Goal: Use online tool/utility: Utilize a website feature to perform a specific function

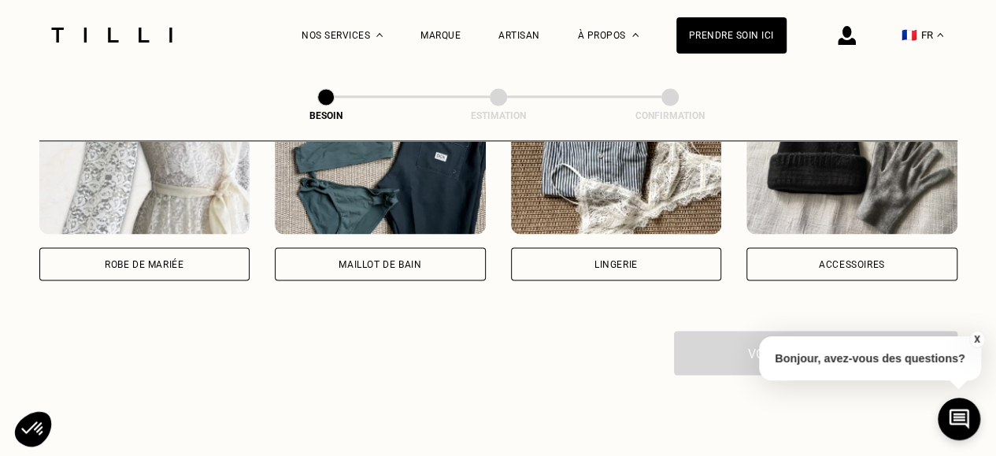
scroll to position [1224, 0]
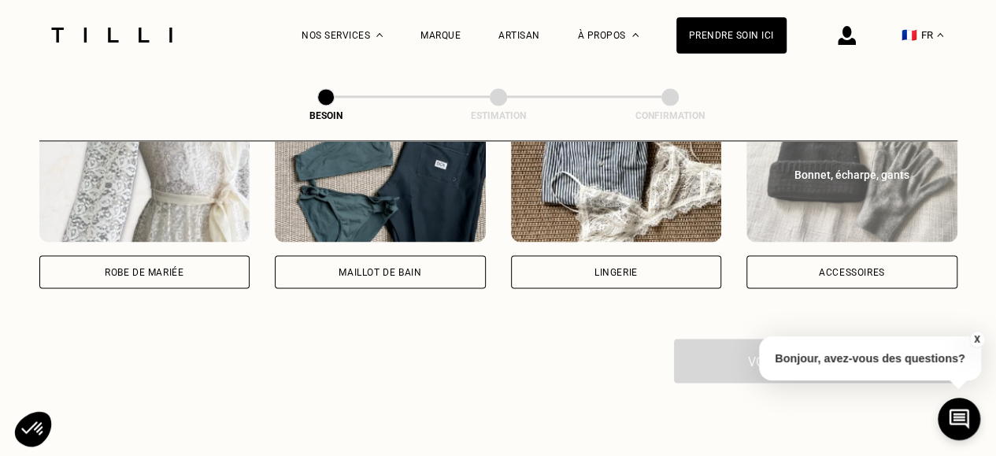
click at [849, 267] on div "Accessoires" at bounding box center [852, 271] width 66 height 9
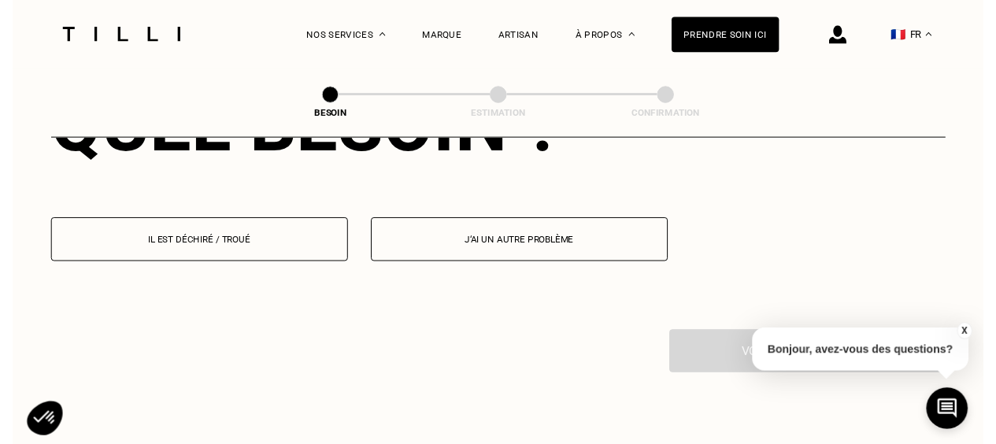
scroll to position [1527, 0]
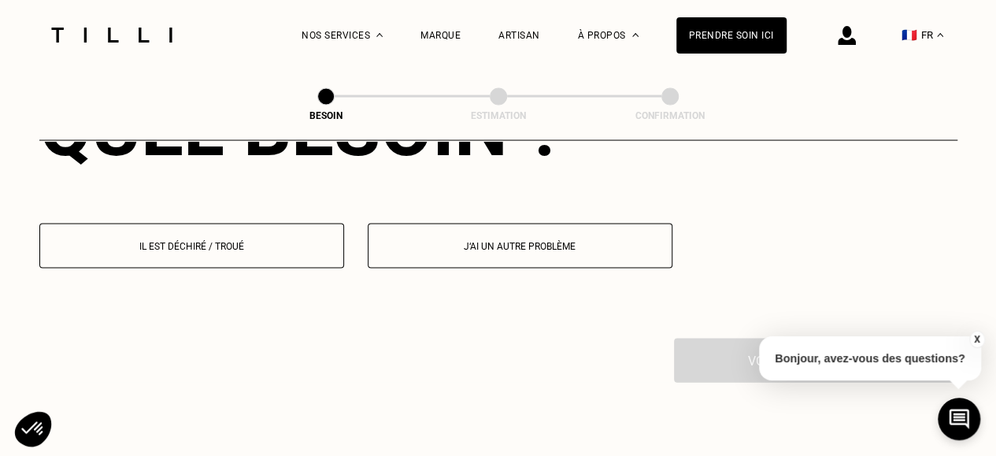
drag, startPoint x: 209, startPoint y: 235, endPoint x: 421, endPoint y: 264, distance: 213.7
click at [209, 241] on p "Il est déchiré / troué" at bounding box center [191, 246] width 287 height 11
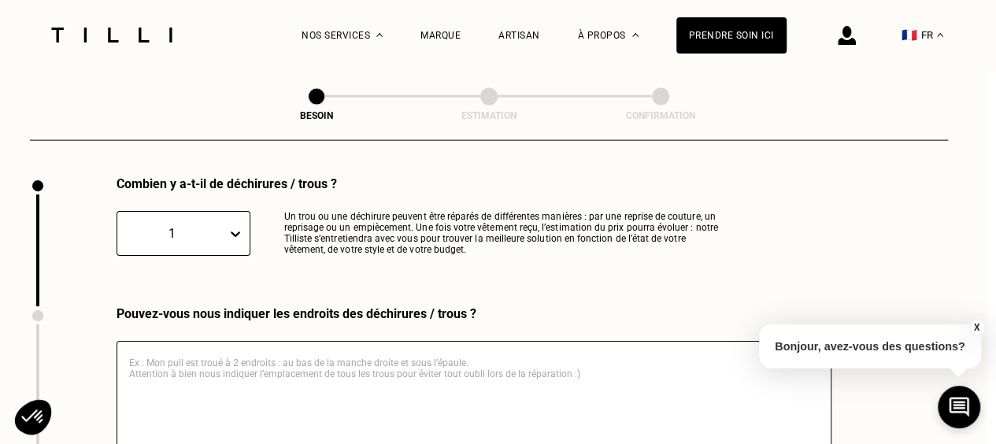
scroll to position [1676, 9]
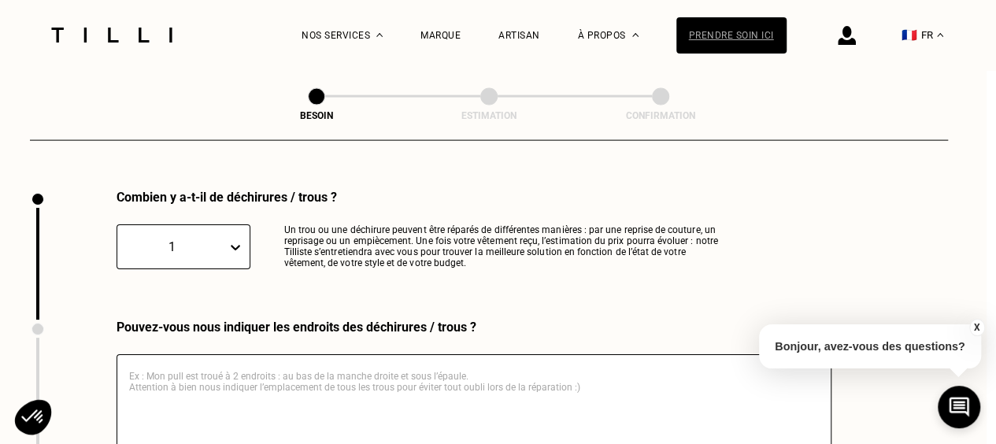
click at [743, 35] on div "Prendre soin ici" at bounding box center [731, 35] width 110 height 36
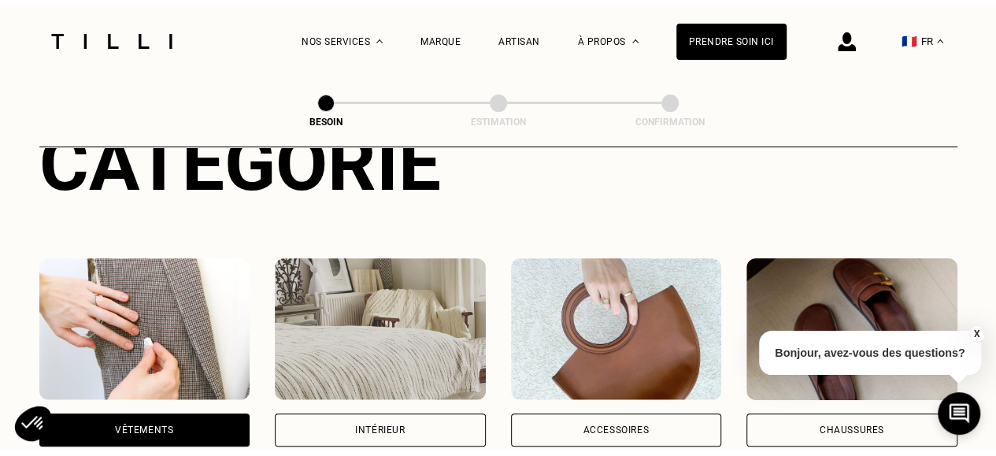
scroll to position [315, 0]
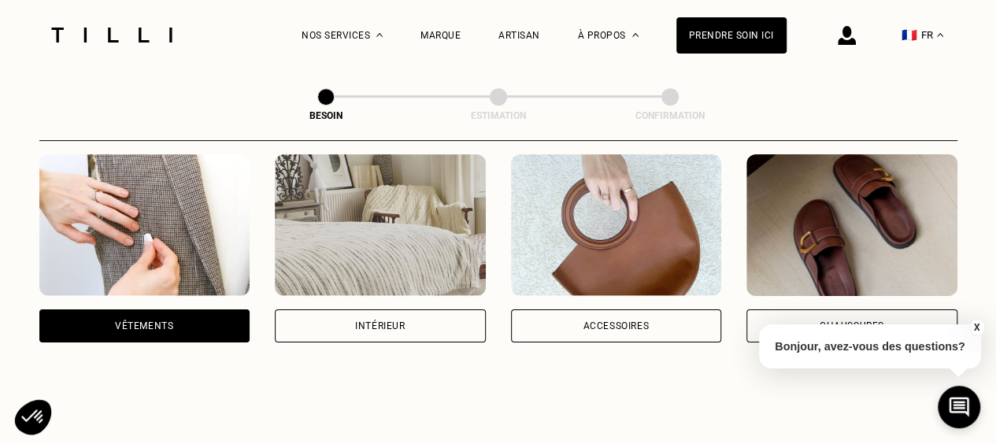
click at [582, 310] on div "Accessoires" at bounding box center [616, 325] width 211 height 33
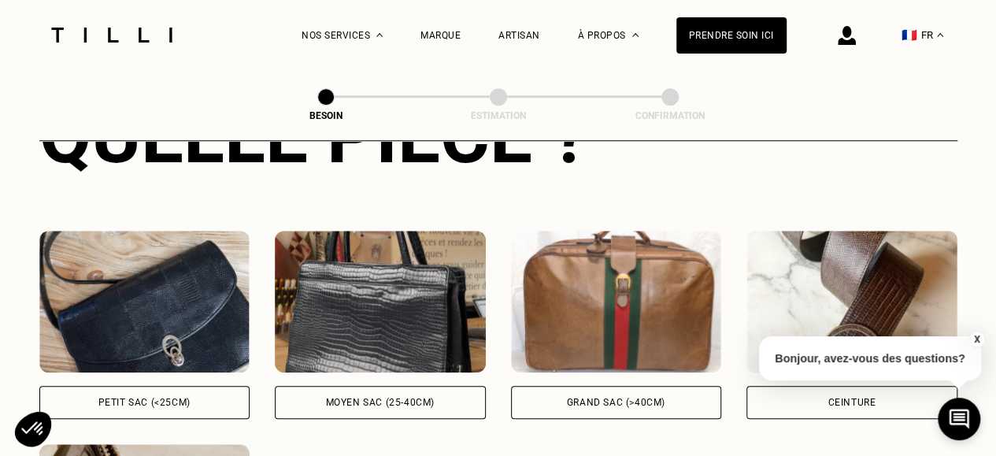
scroll to position [672, 0]
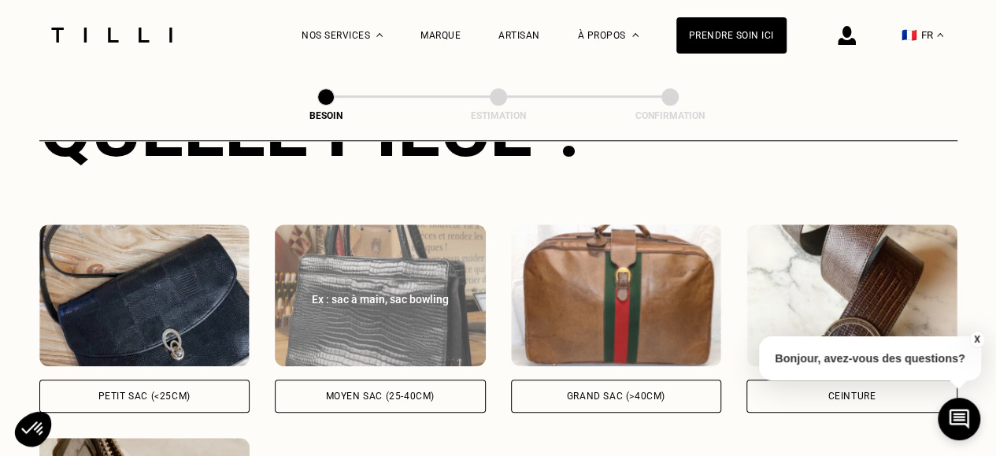
click at [375, 300] on img at bounding box center [380, 295] width 211 height 142
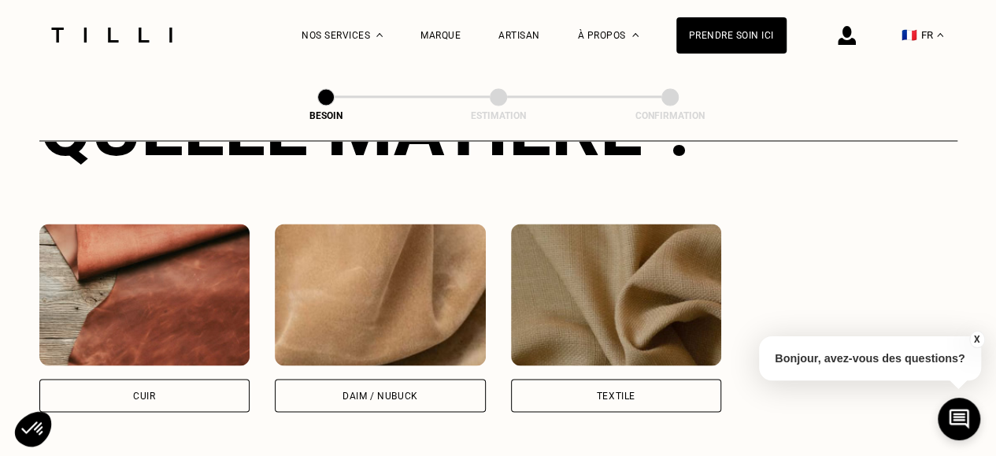
scroll to position [1315, 0]
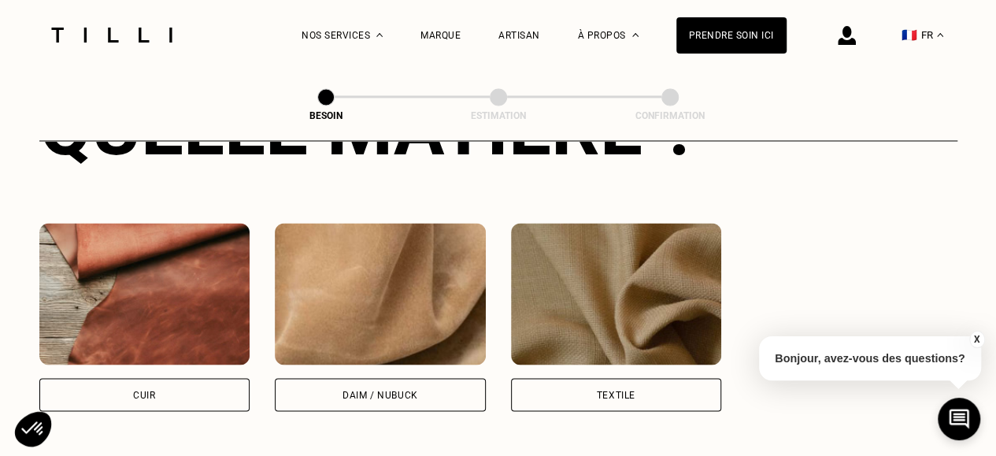
click at [146, 387] on div "Cuir" at bounding box center [144, 394] width 211 height 33
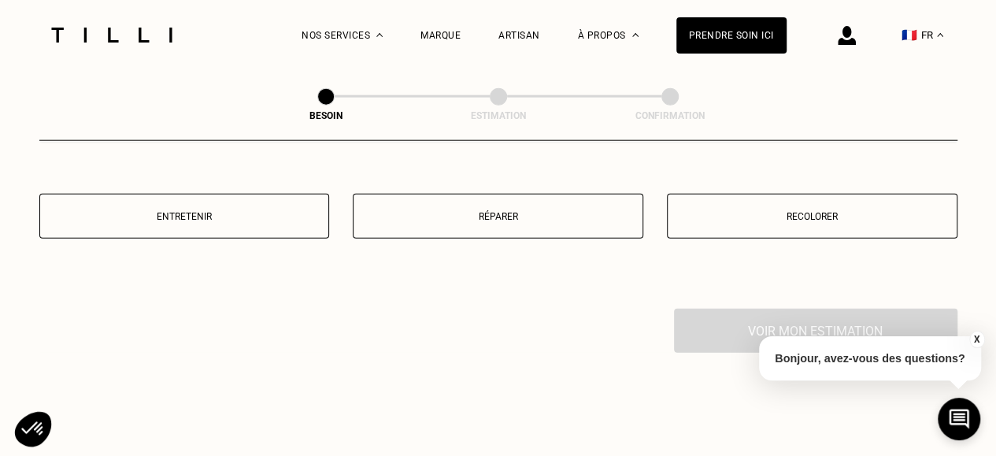
scroll to position [1901, 0]
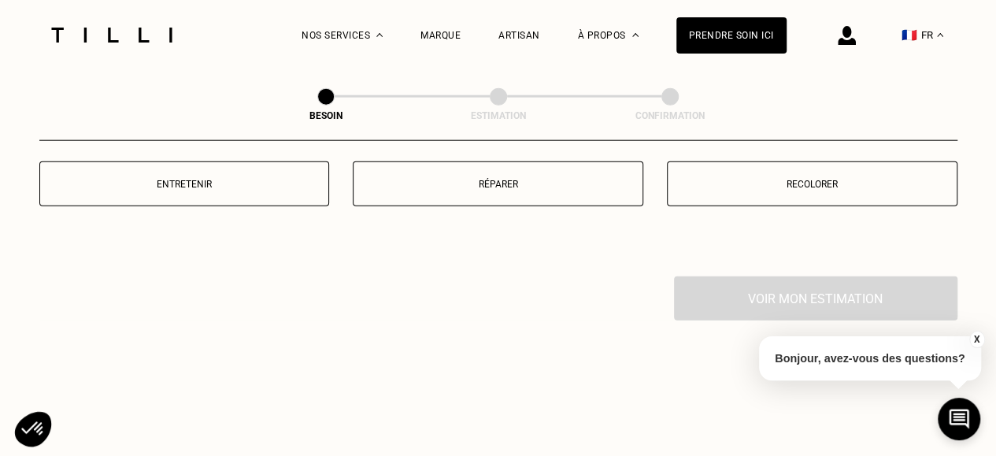
click at [541, 182] on button "Réparer" at bounding box center [498, 183] width 291 height 45
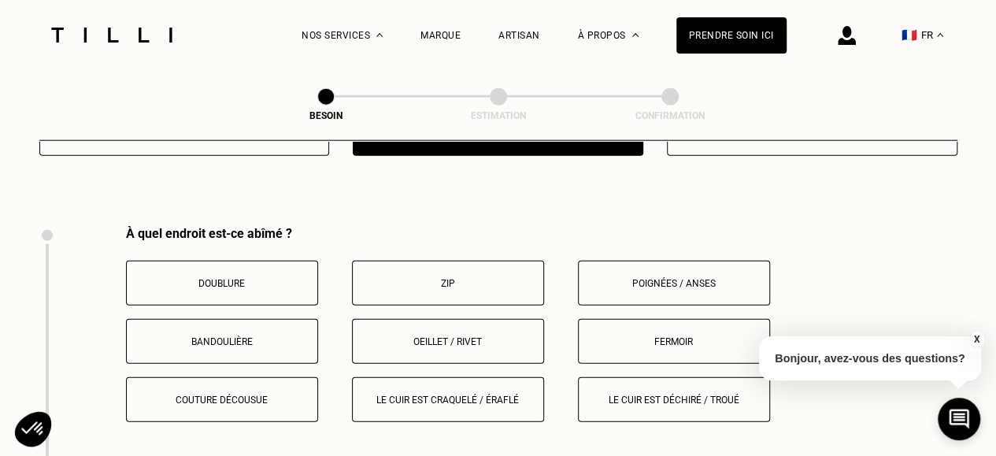
scroll to position [1990, 0]
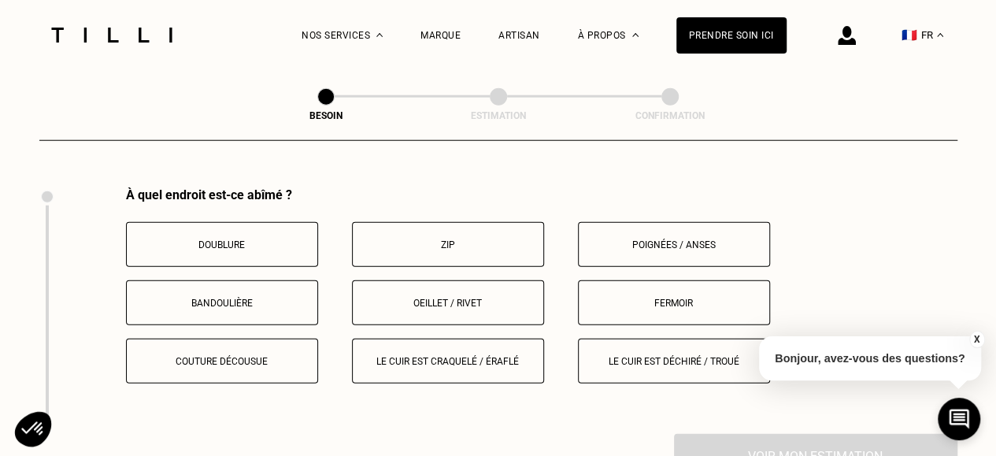
click at [245, 239] on p "Doublure" at bounding box center [222, 244] width 175 height 11
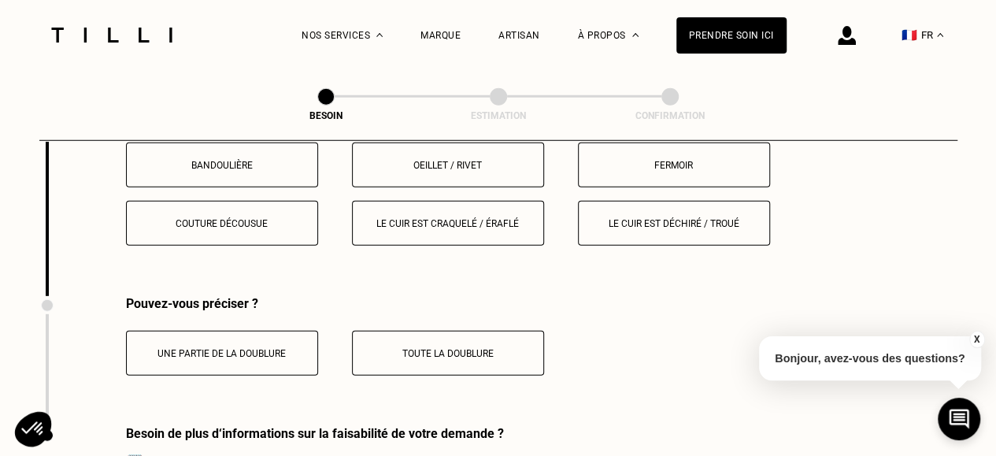
scroll to position [2316, 0]
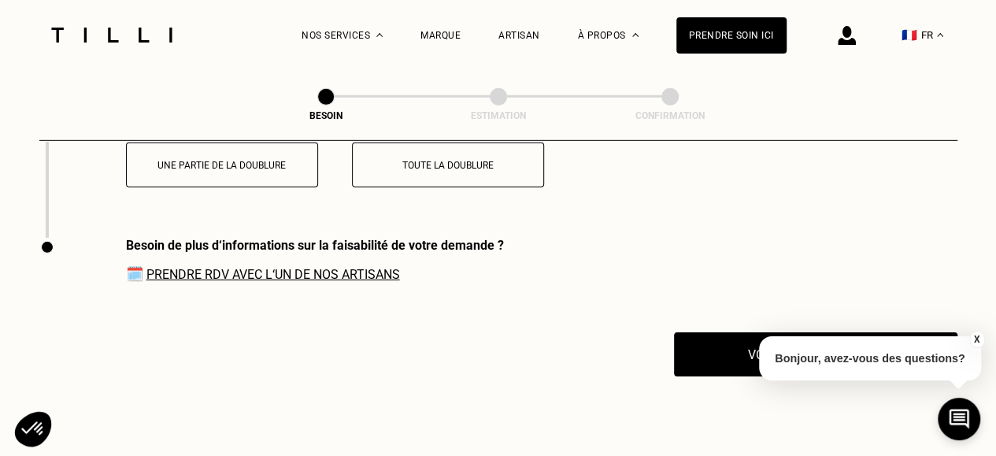
click at [454, 160] on p "Toute la doublure" at bounding box center [448, 165] width 175 height 11
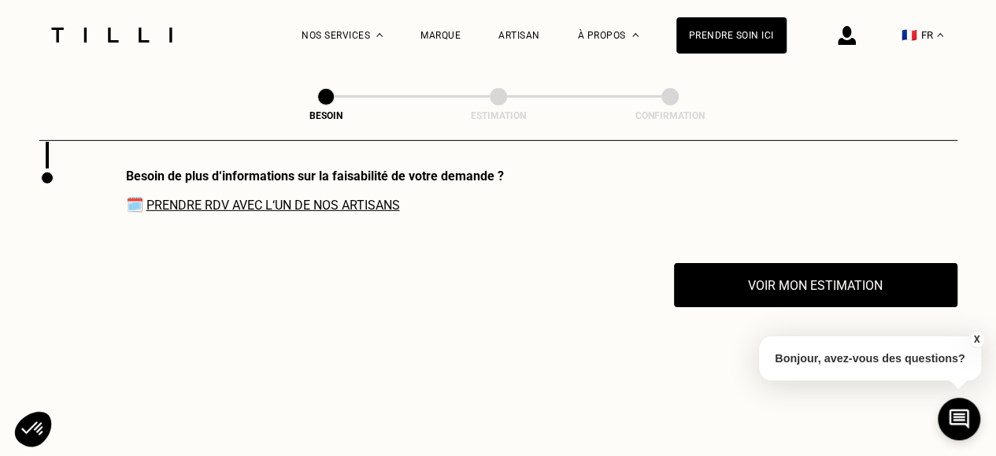
scroll to position [2395, 0]
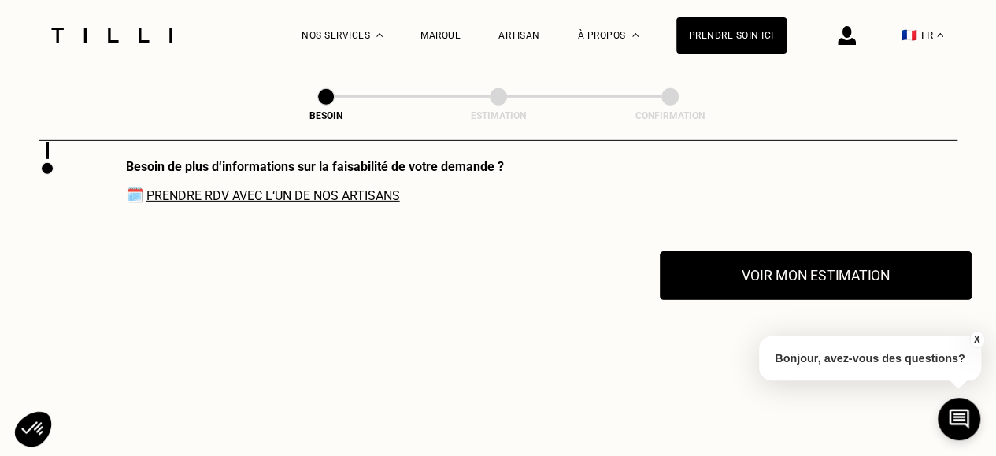
click at [785, 279] on button "Voir mon estimation" at bounding box center [816, 275] width 312 height 49
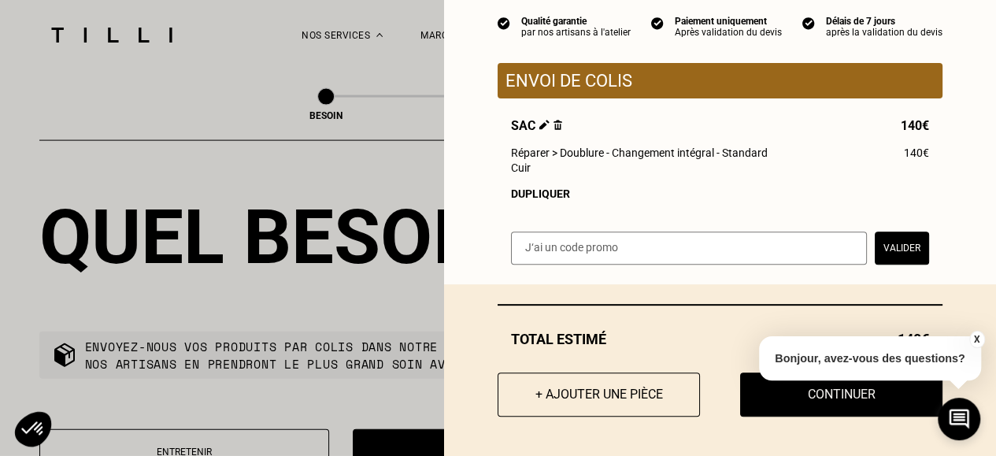
scroll to position [1608, 0]
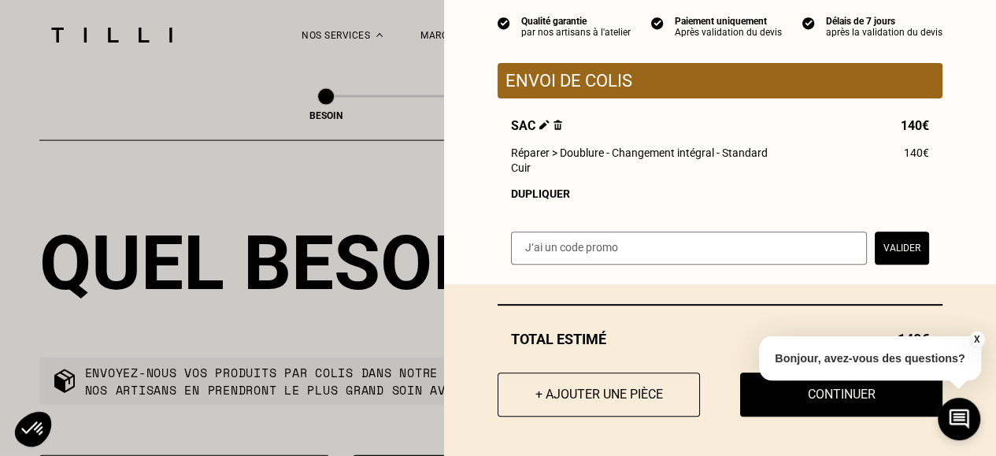
click at [554, 124] on img at bounding box center [558, 125] width 9 height 10
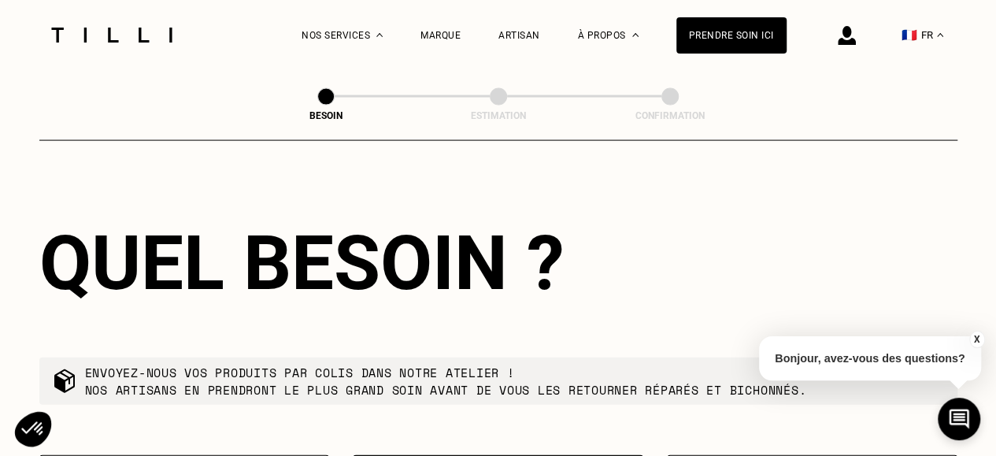
drag, startPoint x: 209, startPoint y: 171, endPoint x: 218, endPoint y: 164, distance: 11.2
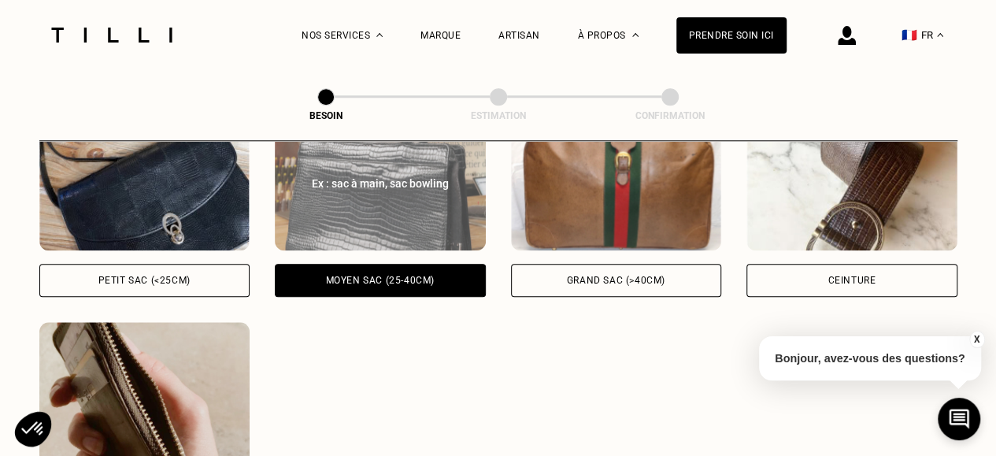
scroll to position [742, 0]
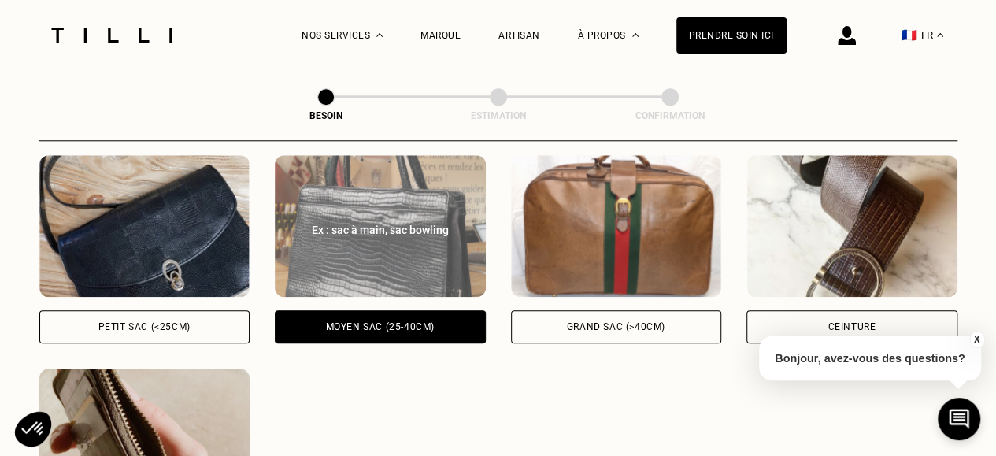
click at [852, 251] on img at bounding box center [851, 226] width 211 height 142
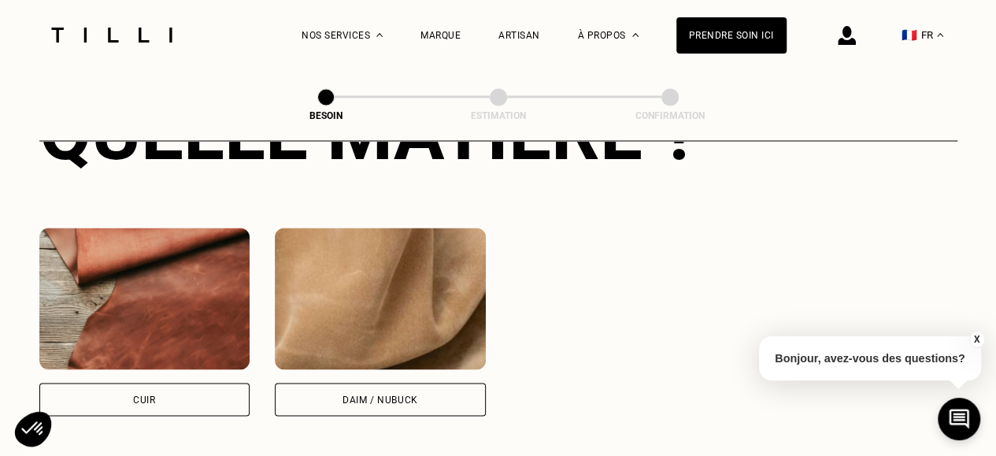
scroll to position [1315, 0]
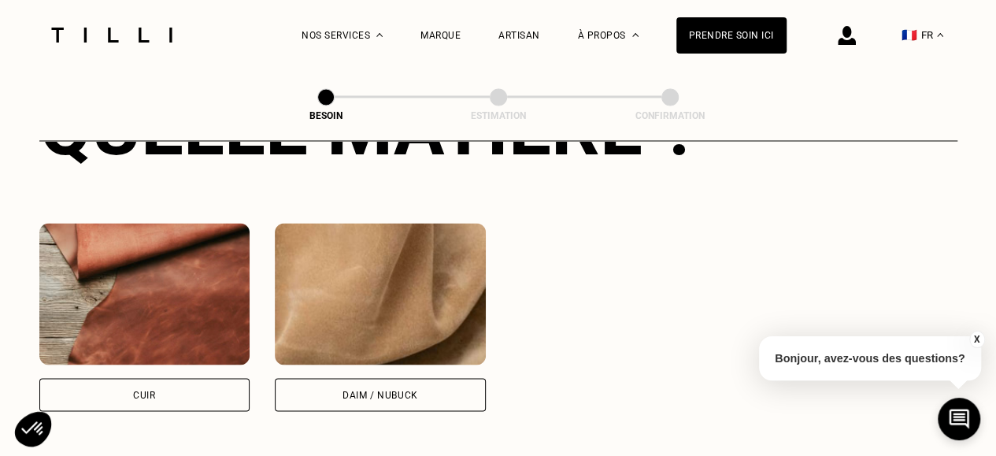
click at [154, 390] on div "Cuir" at bounding box center [144, 394] width 22 height 9
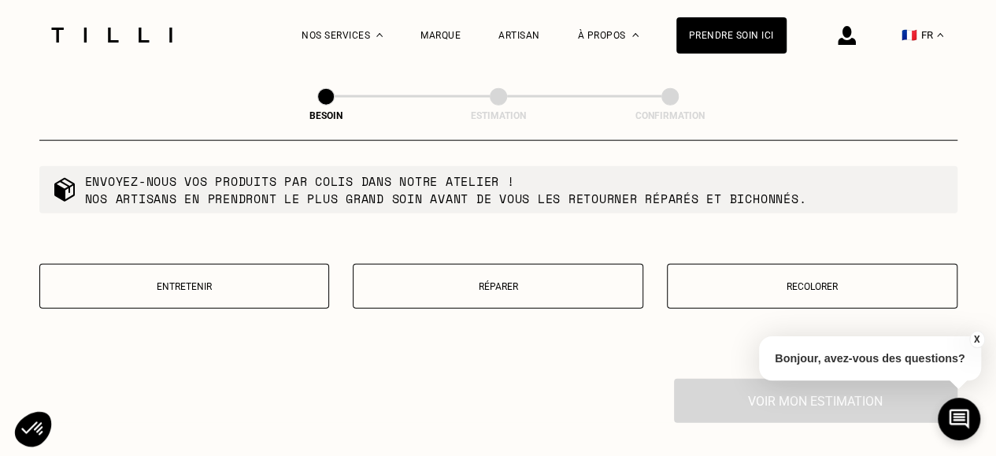
scroll to position [1823, 0]
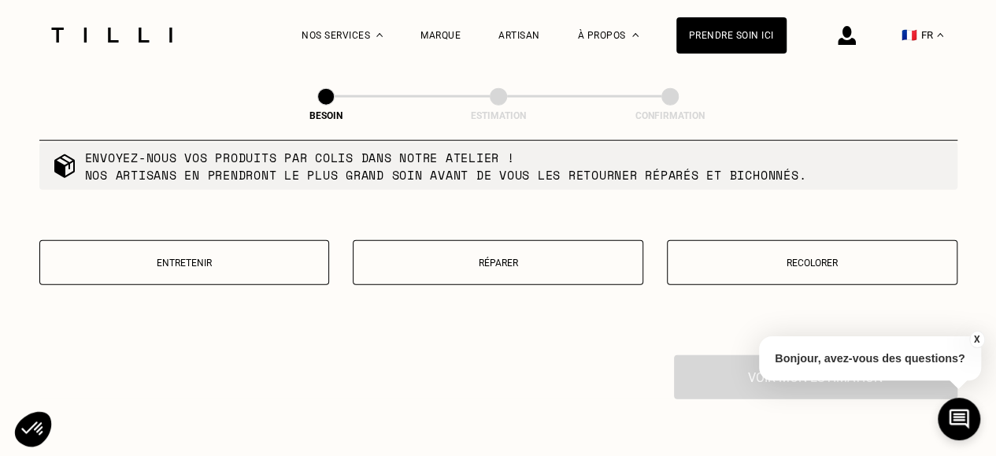
click at [516, 257] on p "Réparer" at bounding box center [497, 262] width 273 height 11
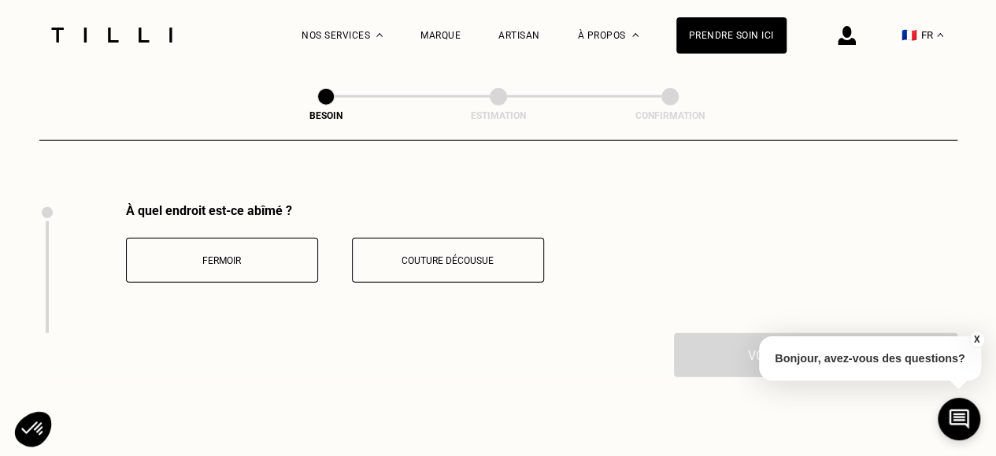
scroll to position [1990, 0]
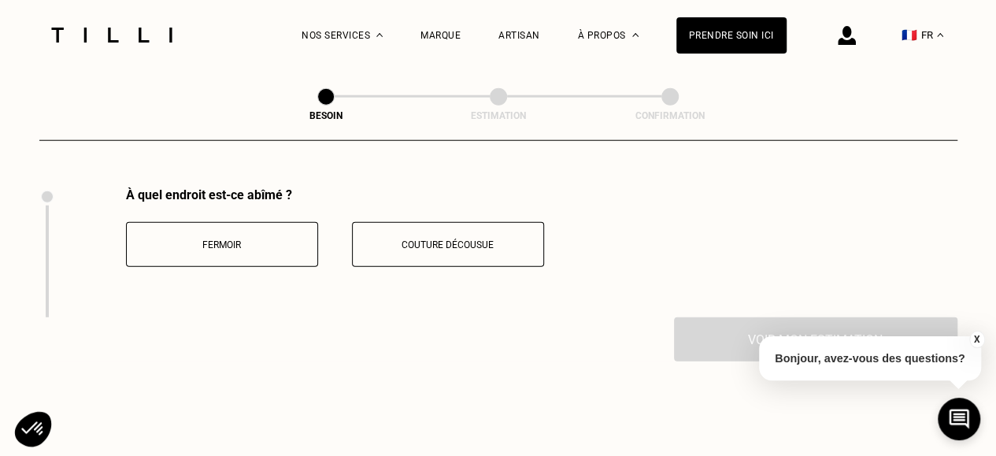
click at [211, 239] on p "Fermoir" at bounding box center [222, 244] width 175 height 11
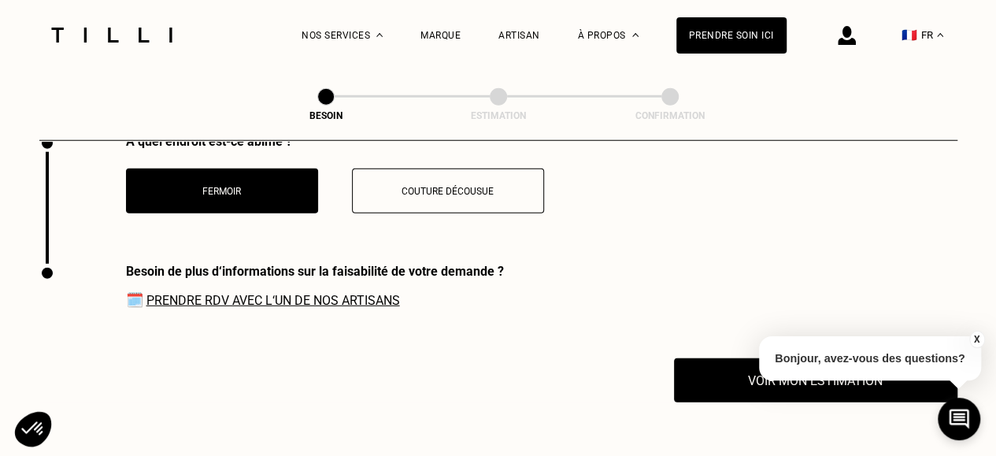
scroll to position [2121, 0]
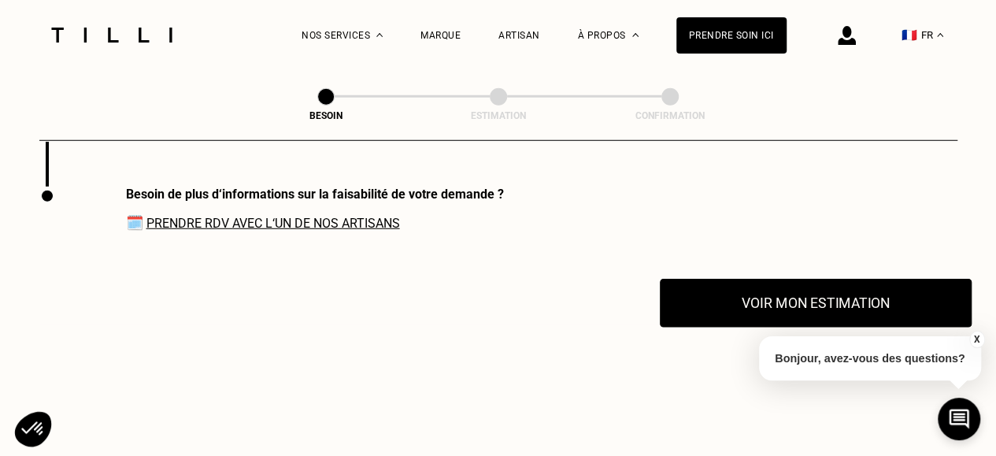
click at [779, 291] on button "Voir mon estimation" at bounding box center [816, 303] width 312 height 49
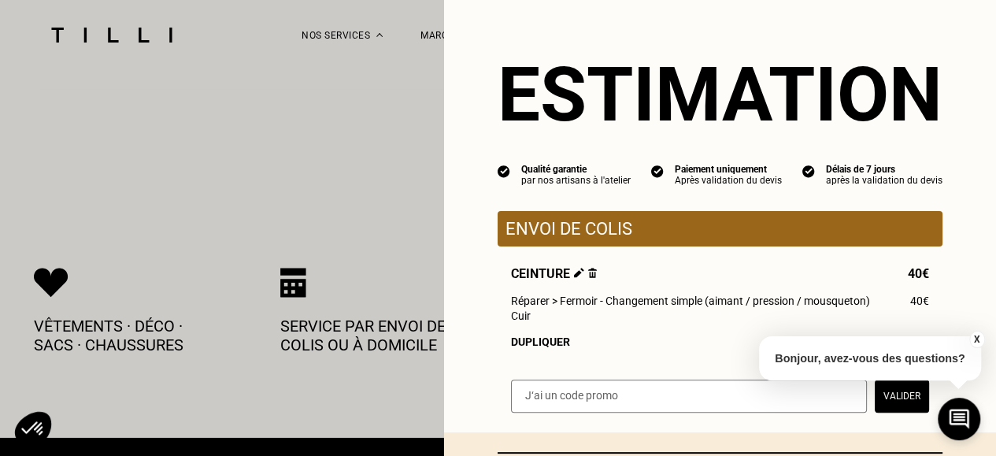
scroll to position [2515, 0]
